Goal: Task Accomplishment & Management: Use online tool/utility

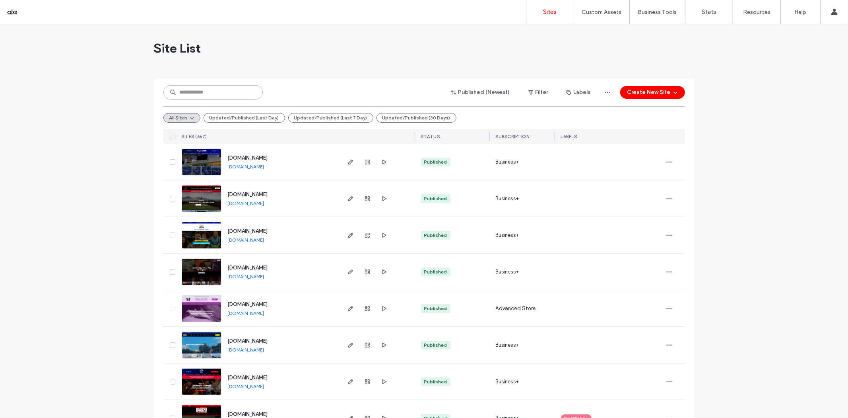
click at [200, 91] on input at bounding box center [212, 92] width 99 height 14
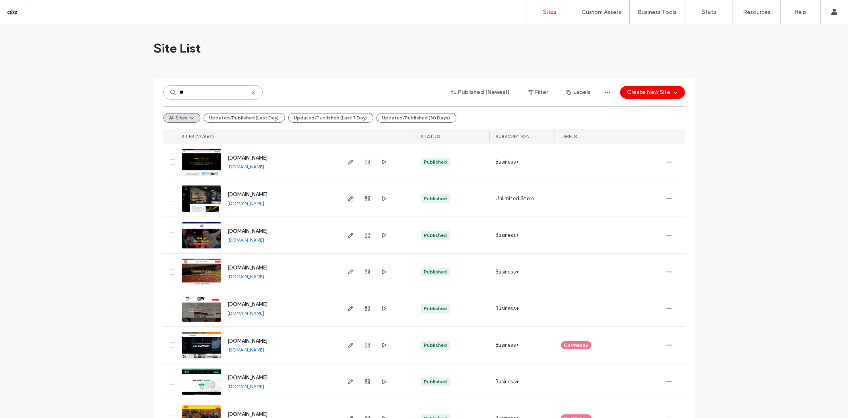
type input "**"
click at [350, 199] on icon "button" at bounding box center [351, 198] width 6 height 6
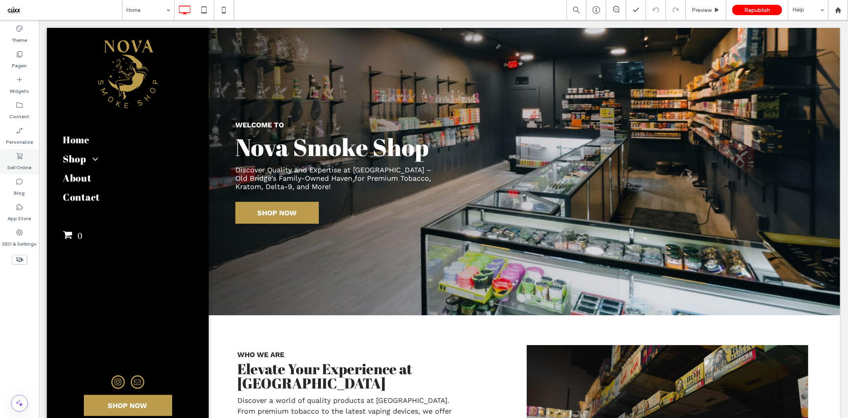
click at [14, 165] on label "Sell Online" at bounding box center [20, 165] width 24 height 11
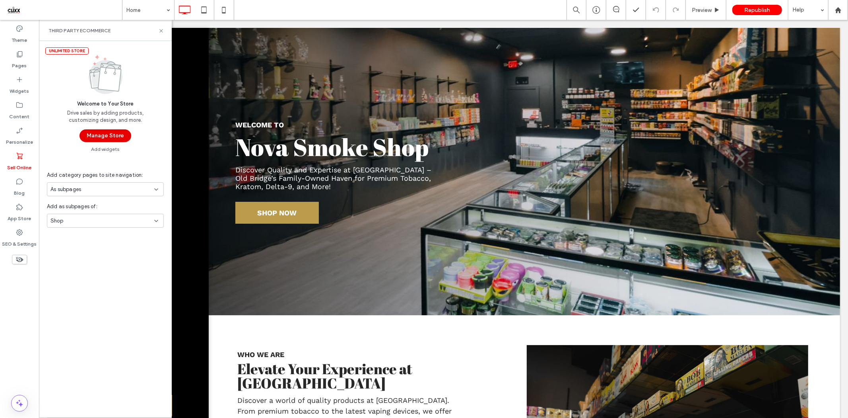
click at [104, 129] on button "Manage Store" at bounding box center [106, 135] width 52 height 13
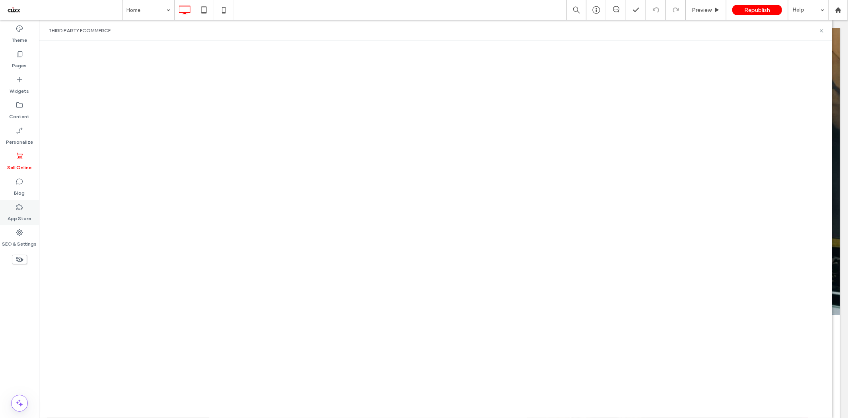
click at [19, 212] on label "App Store" at bounding box center [19, 216] width 23 height 11
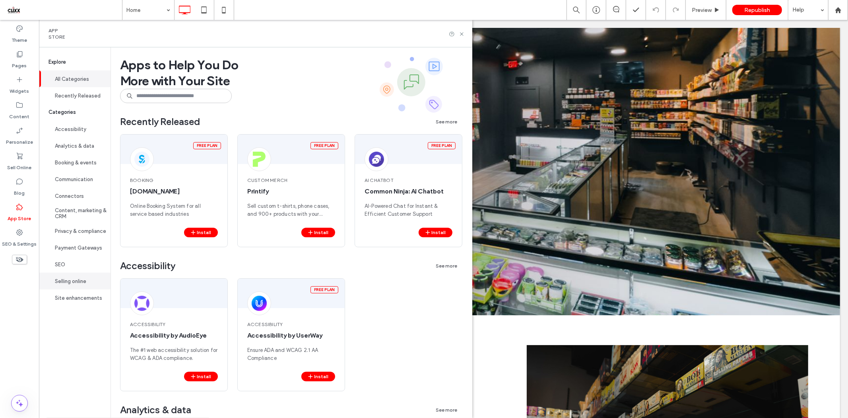
click at [72, 284] on button "Selling online" at bounding box center [75, 280] width 72 height 17
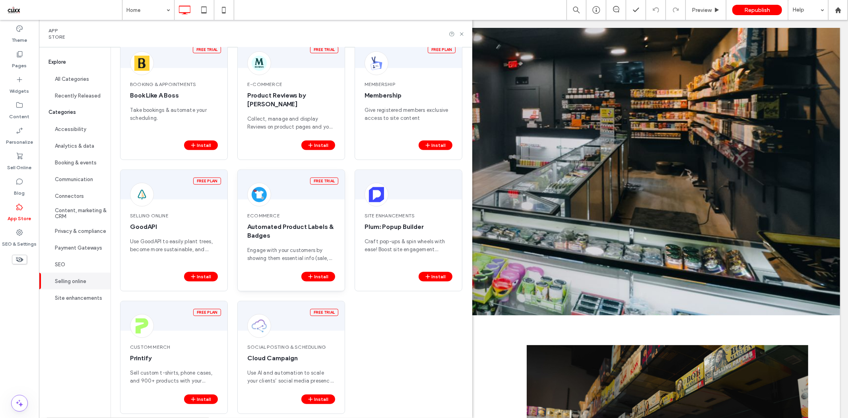
scroll to position [550, 0]
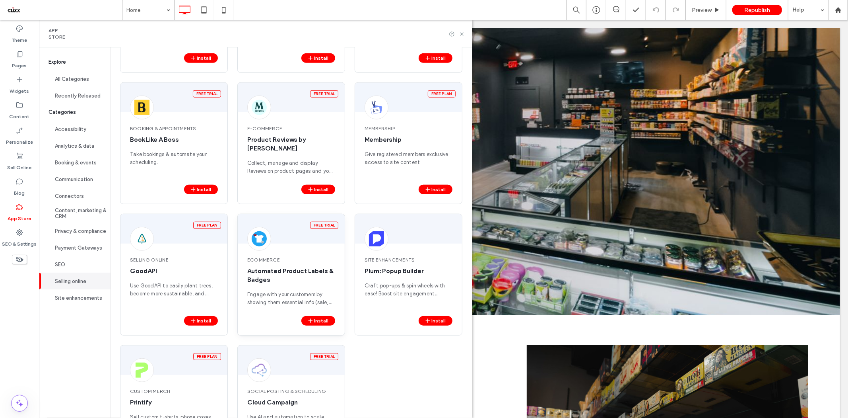
click at [280, 256] on span "eCommerce" at bounding box center [291, 259] width 88 height 7
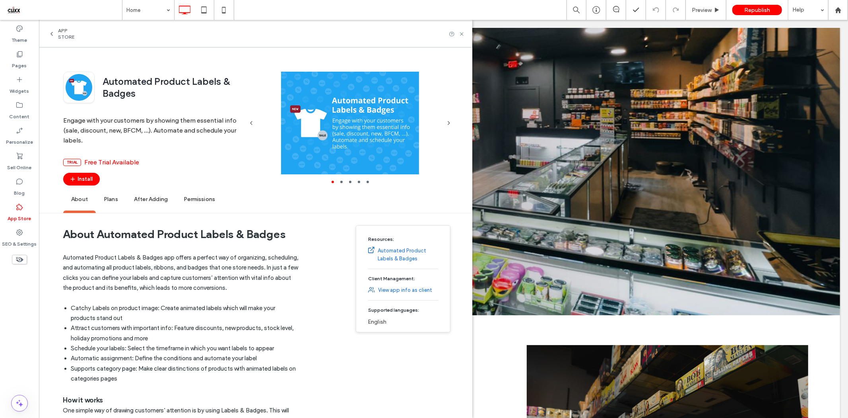
scroll to position [44, 0]
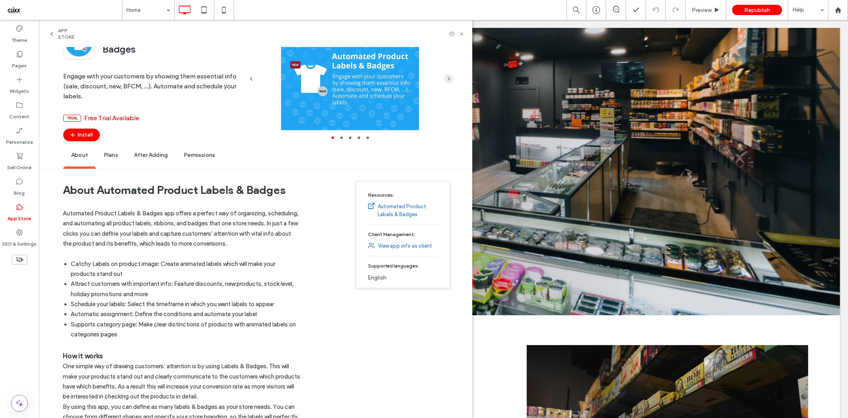
click at [452, 76] on span "button" at bounding box center [449, 79] width 10 height 10
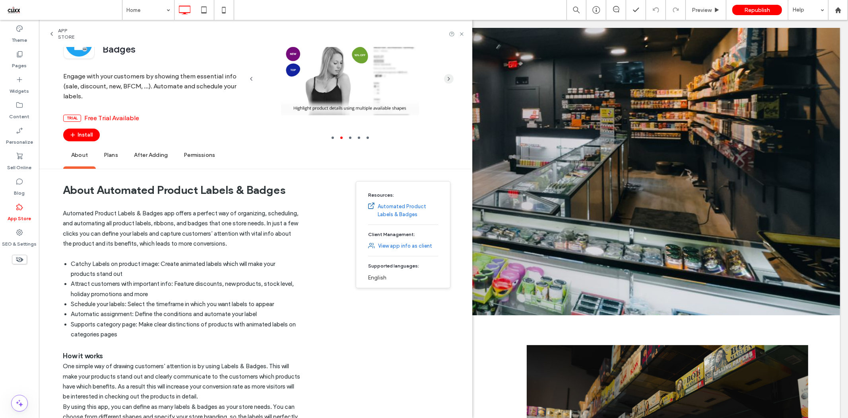
click at [452, 76] on span "button" at bounding box center [449, 79] width 10 height 10
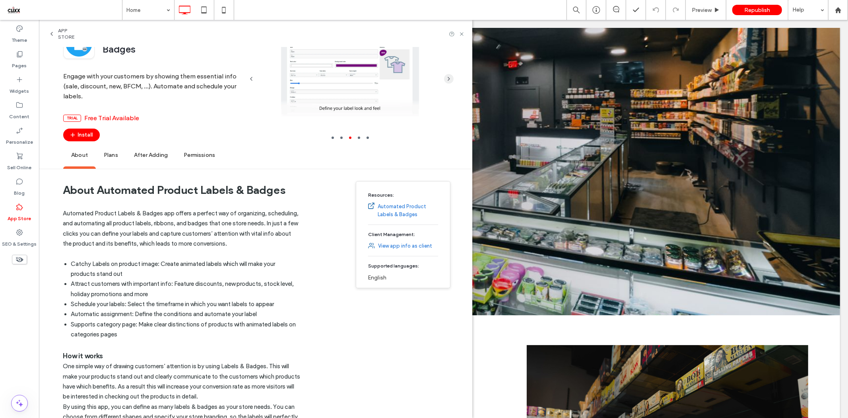
click at [452, 76] on span "button" at bounding box center [449, 79] width 10 height 10
click at [56, 34] on div "App Store" at bounding box center [65, 33] width 33 height 13
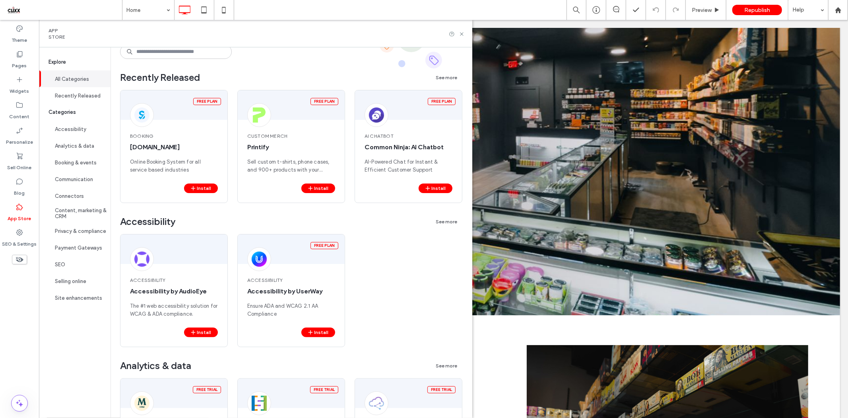
scroll to position [0, 0]
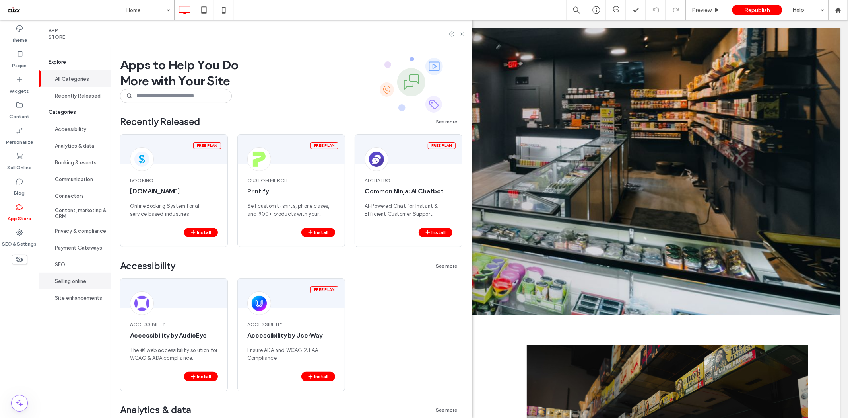
click at [78, 281] on button "Selling online" at bounding box center [75, 280] width 72 height 17
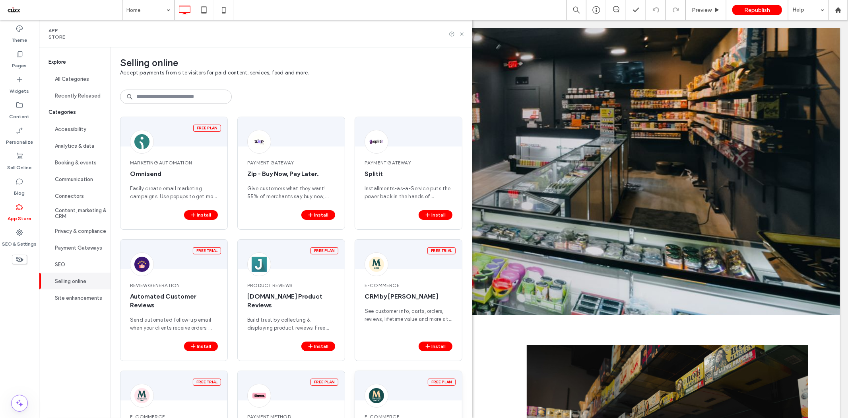
scroll to position [132, 0]
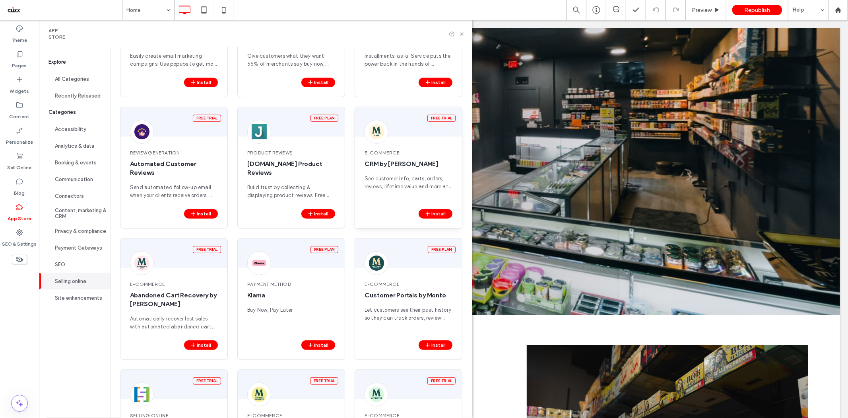
click at [410, 158] on div "e-Commerce CRM by Monto See customer info, carts, orders, reviews, lifetime val…" at bounding box center [408, 174] width 107 height 69
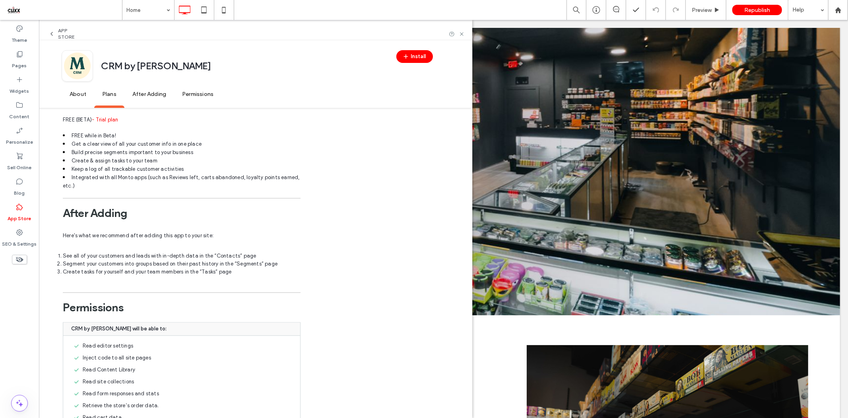
scroll to position [1218, 0]
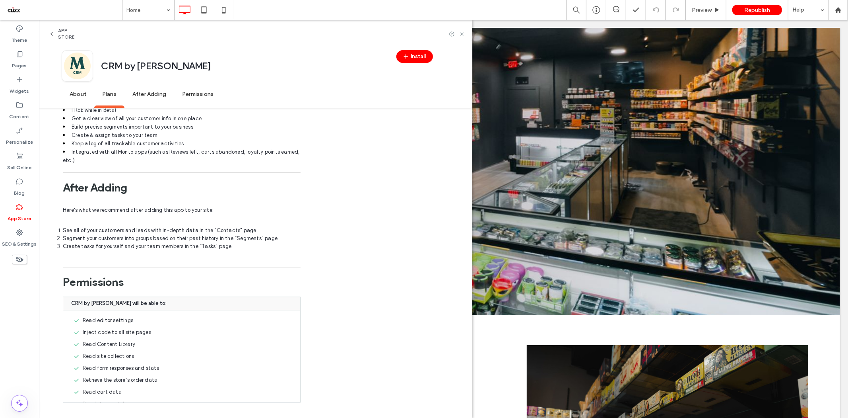
click at [51, 34] on use at bounding box center [52, 33] width 2 height 3
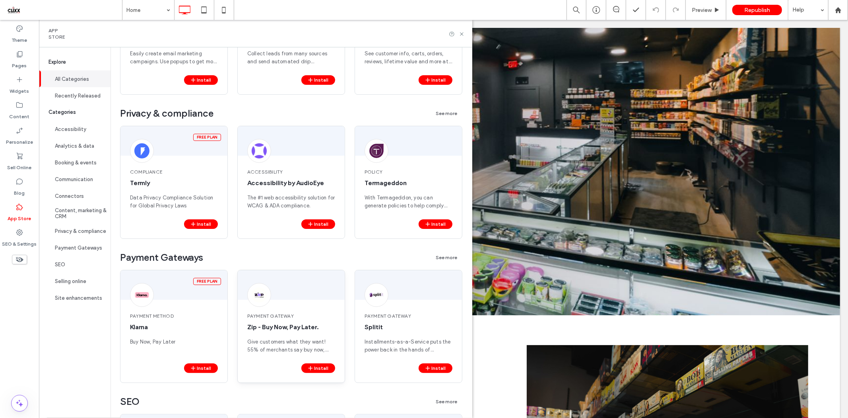
scroll to position [1104, 0]
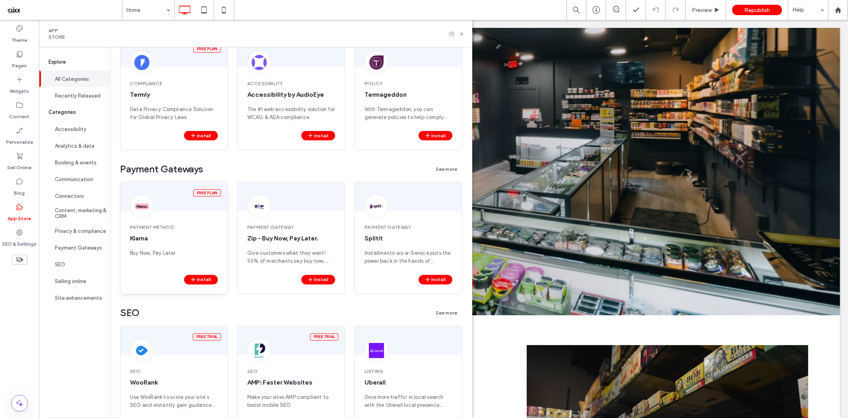
click at [165, 225] on span "Payment Method" at bounding box center [174, 227] width 88 height 7
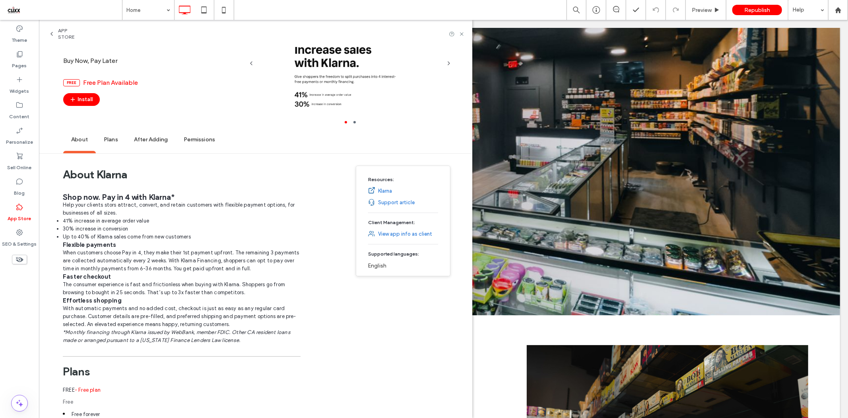
scroll to position [0, 0]
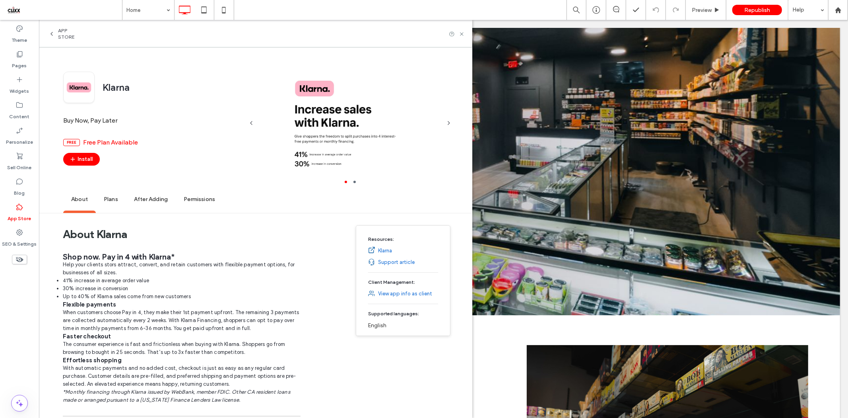
click at [66, 34] on span "App Store" at bounding box center [70, 33] width 24 height 13
